Goal: Information Seeking & Learning: Compare options

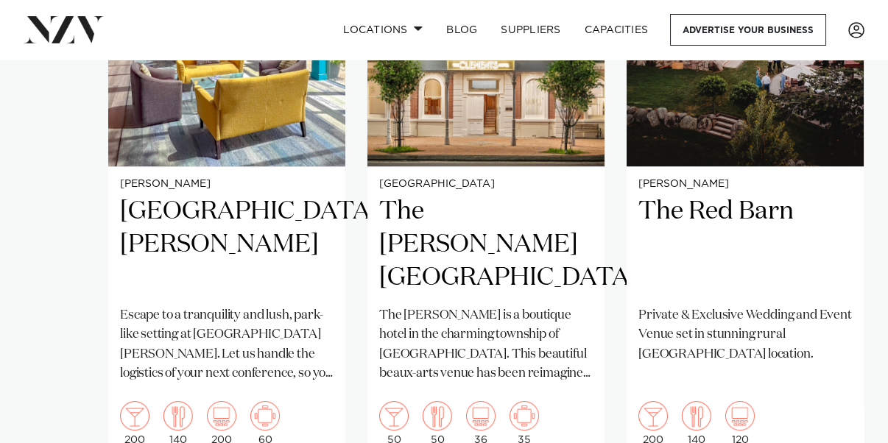
scroll to position [1085, 0]
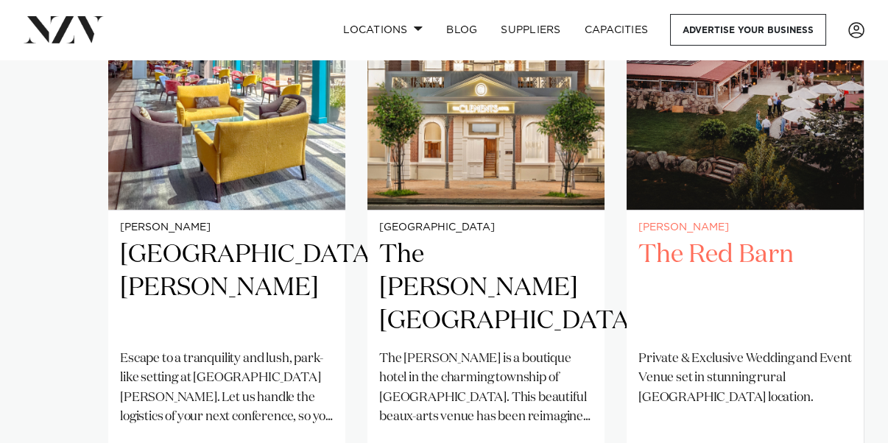
click at [721, 239] on h2 "The Red Barn" at bounding box center [745, 288] width 214 height 99
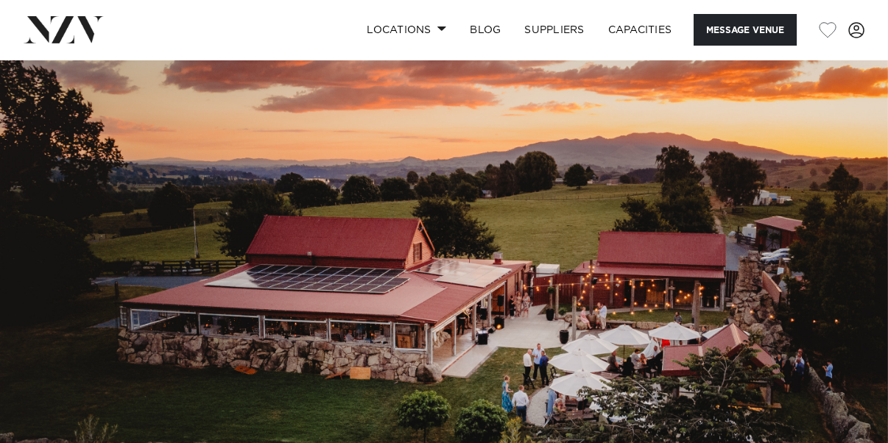
scroll to position [393, 0]
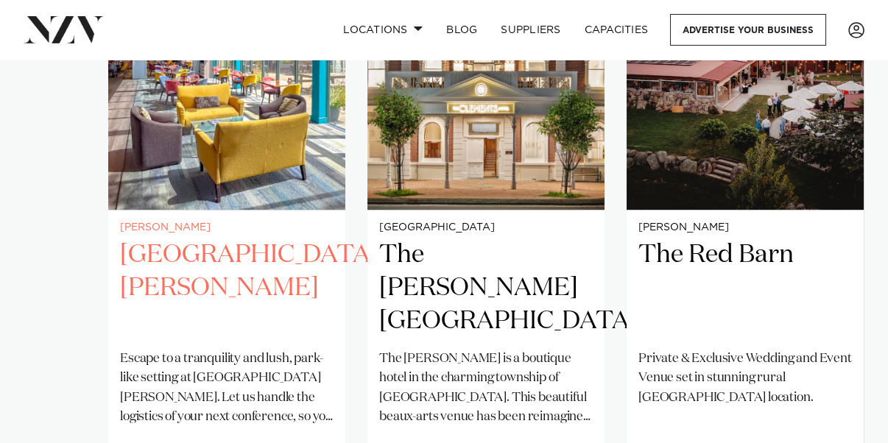
click at [238, 239] on h2 "[GEOGRAPHIC_DATA][PERSON_NAME]" at bounding box center [227, 288] width 214 height 99
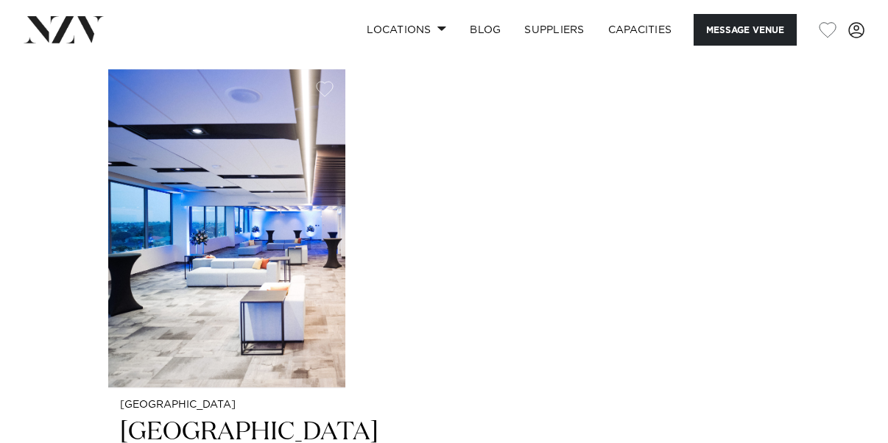
scroll to position [3373, 0]
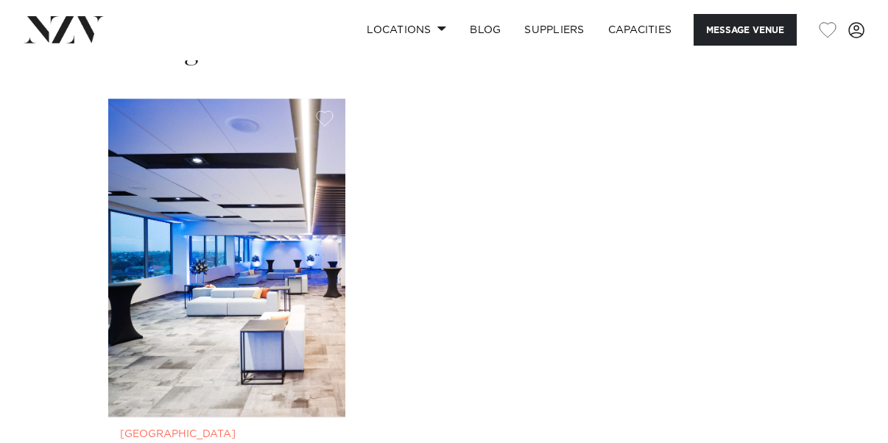
click at [213, 222] on img "1 / 1" at bounding box center [226, 258] width 237 height 318
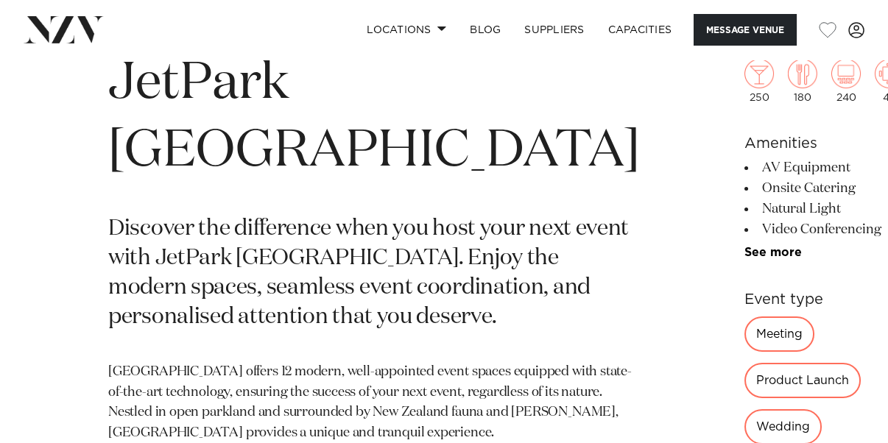
scroll to position [898, 0]
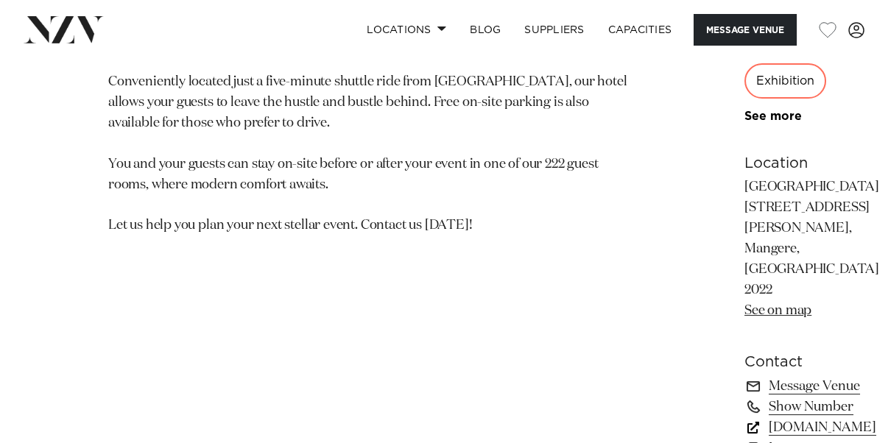
click at [745, 418] on link "[DOMAIN_NAME]" at bounding box center [825, 428] width 160 height 21
